Goal: Transaction & Acquisition: Purchase product/service

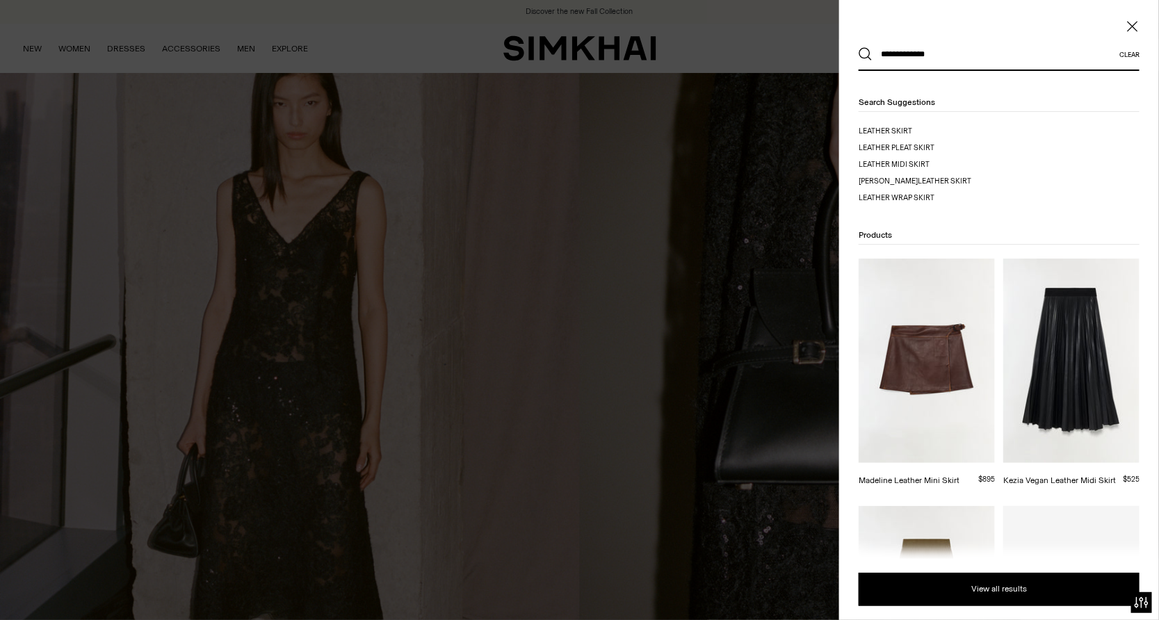
type input "**********"
click at [858, 47] on button "Search" at bounding box center [865, 54] width 14 height 14
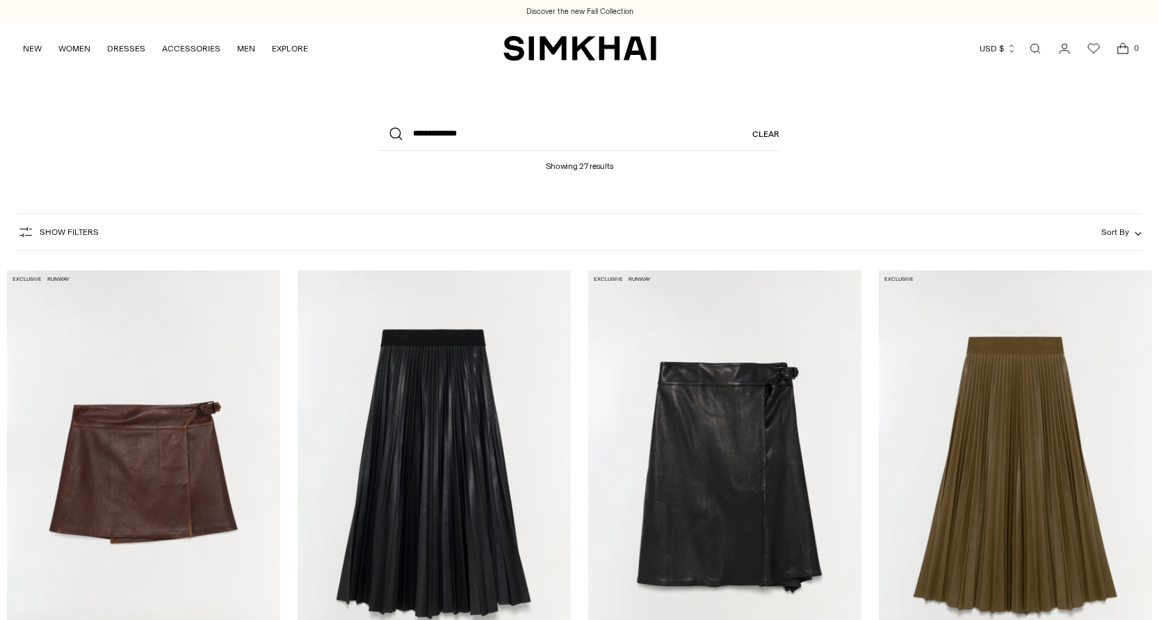
scroll to position [178, 0]
